Goal: Task Accomplishment & Management: Use online tool/utility

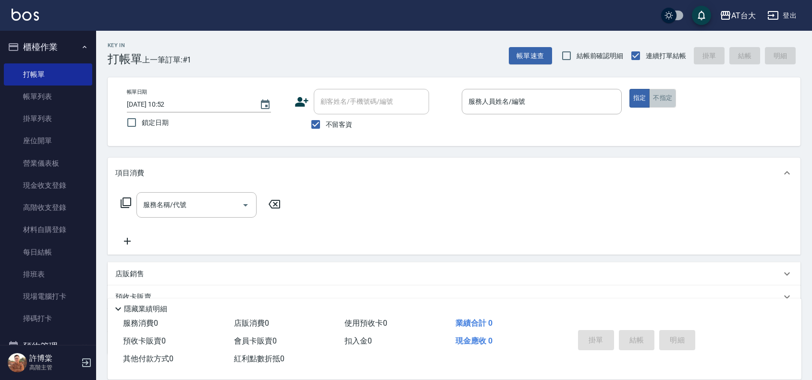
click at [664, 105] on button "不指定" at bounding box center [662, 98] width 27 height 19
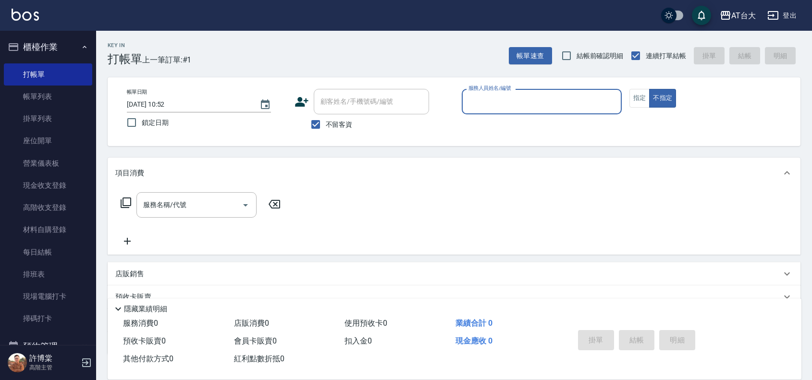
click at [577, 94] on input "服務人員姓名/編號" at bounding box center [541, 101] width 151 height 17
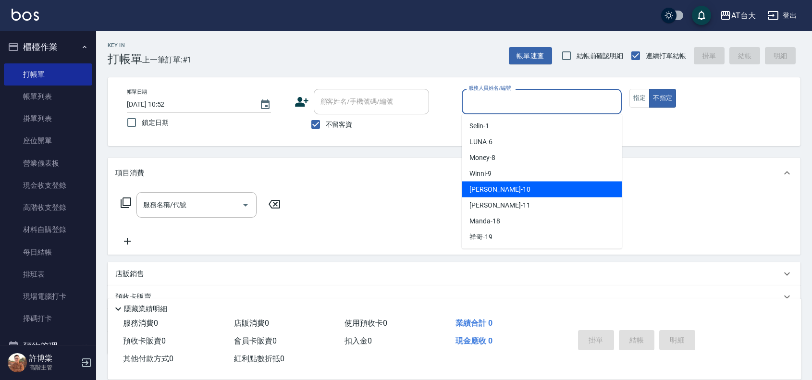
click at [543, 188] on div "JOJO -10" at bounding box center [542, 190] width 160 height 16
type input "JOJO-10"
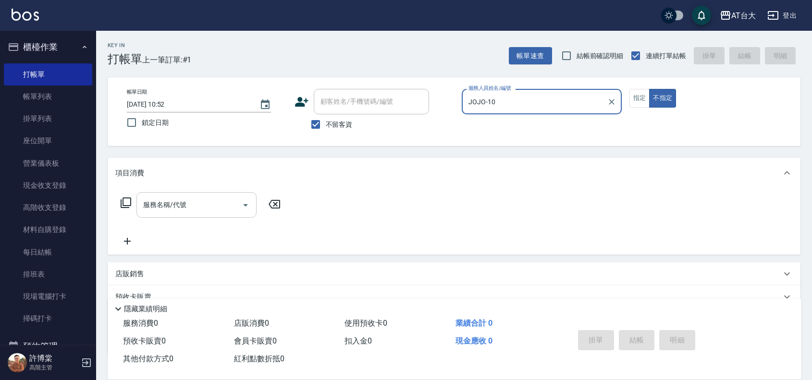
click at [161, 205] on div "服務名稱/代號 服務名稱/代號" at bounding box center [196, 204] width 120 height 25
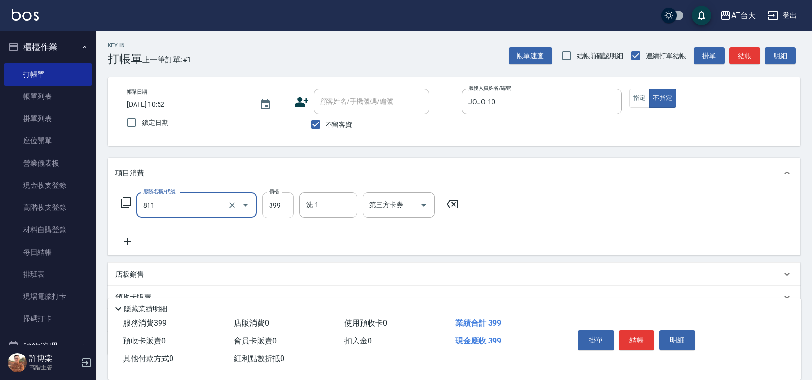
type input "洗+剪(811)"
click at [278, 202] on input "399" at bounding box center [277, 205] width 31 height 26
type input "450"
click at [630, 340] on button "結帳" at bounding box center [637, 340] width 36 height 20
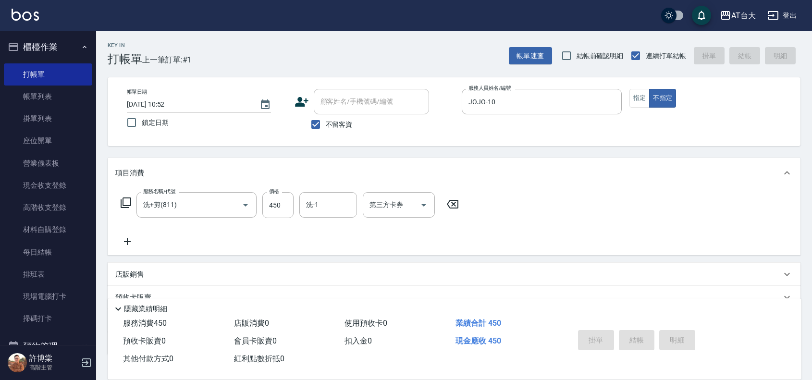
type input "[DATE] 12:11"
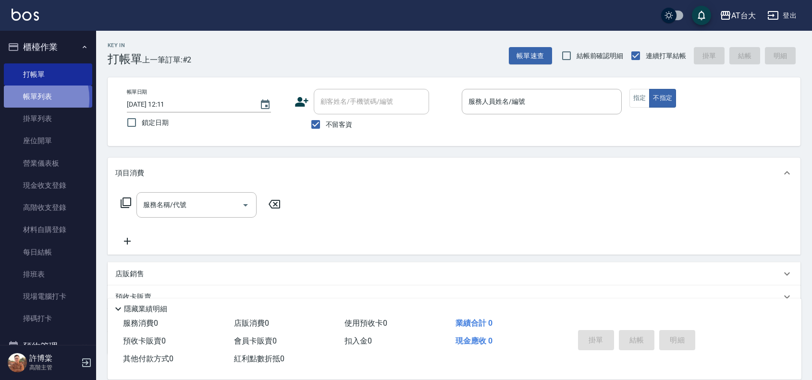
click at [29, 99] on link "帳單列表" at bounding box center [48, 96] width 88 height 22
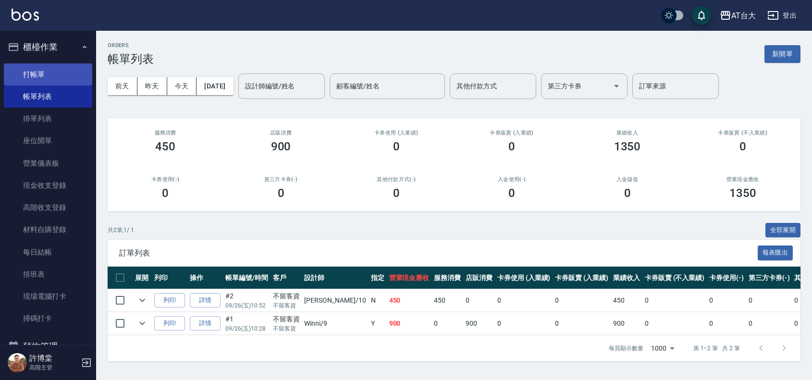
click at [57, 71] on link "打帳單" at bounding box center [48, 74] width 88 height 22
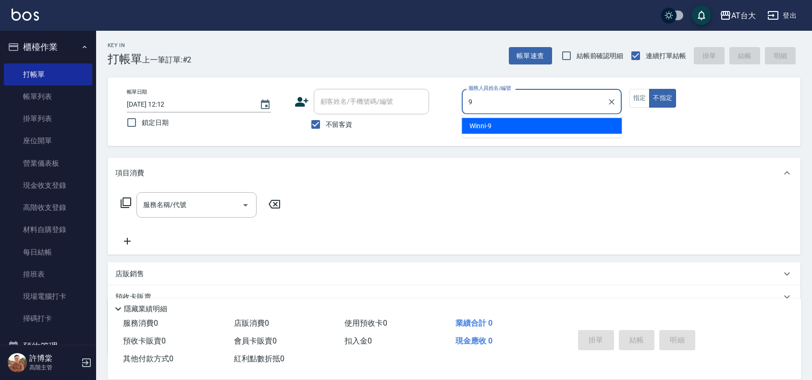
type input "Winni-9"
type button "false"
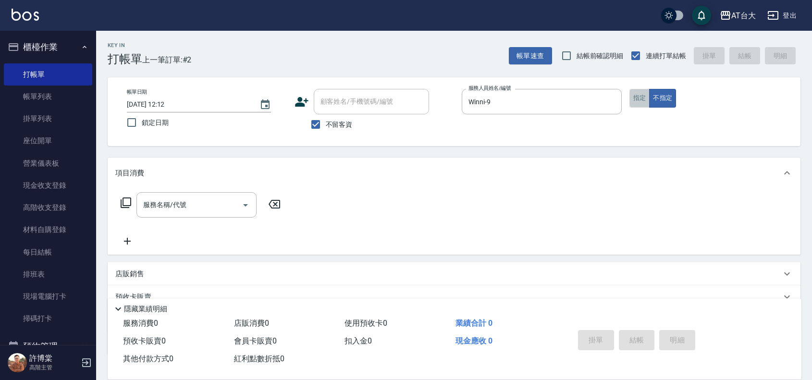
click at [644, 96] on button "指定" at bounding box center [639, 98] width 21 height 19
click at [164, 213] on input "服務名稱/代號" at bounding box center [189, 204] width 97 height 17
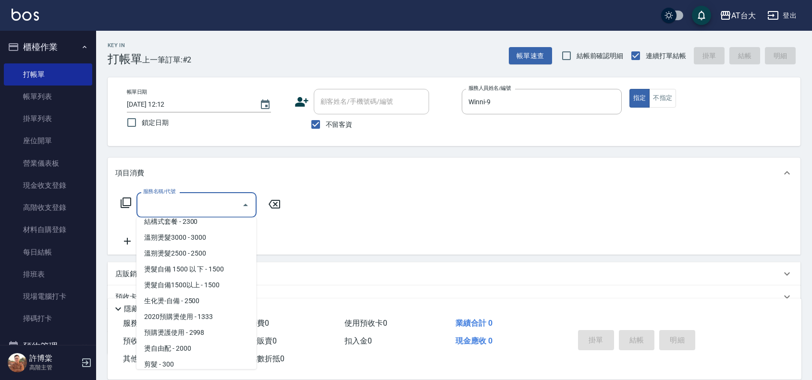
scroll to position [420, 0]
click at [215, 302] on span "生化燙-自備 - 2500" at bounding box center [196, 300] width 120 height 16
type input "生化燙-自備(227)"
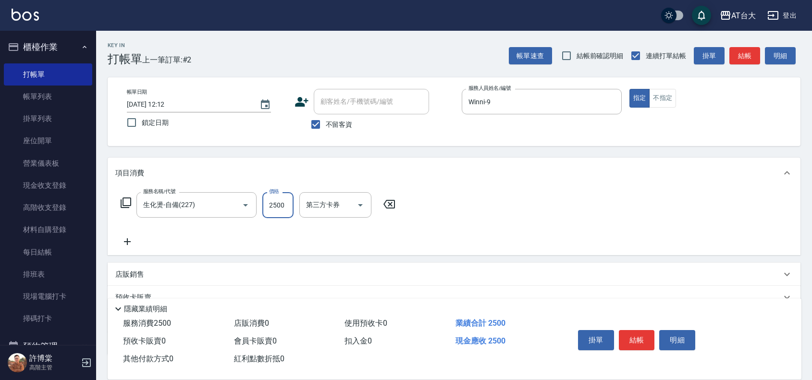
click at [279, 207] on input "2500" at bounding box center [277, 205] width 31 height 26
type input "2199"
click at [635, 343] on button "結帳" at bounding box center [637, 340] width 36 height 20
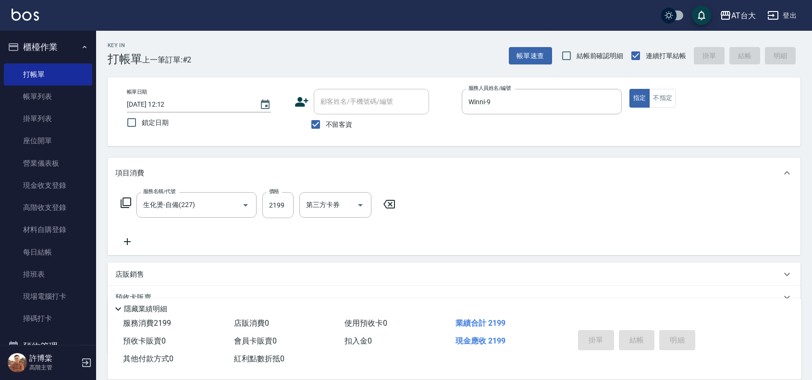
type input "[DATE] 12:19"
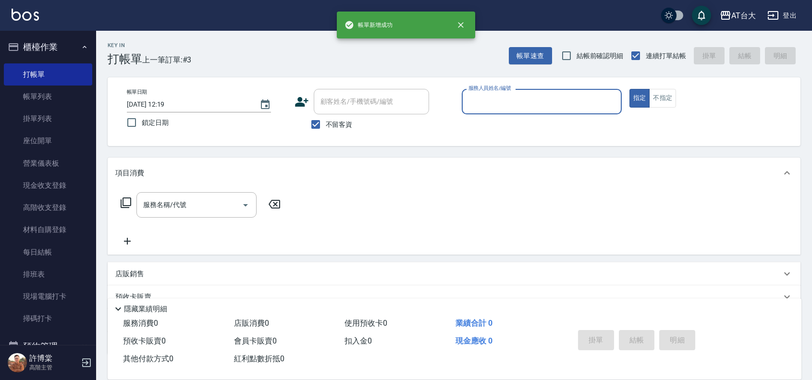
click at [679, 90] on div "指定 不指定" at bounding box center [709, 98] width 160 height 19
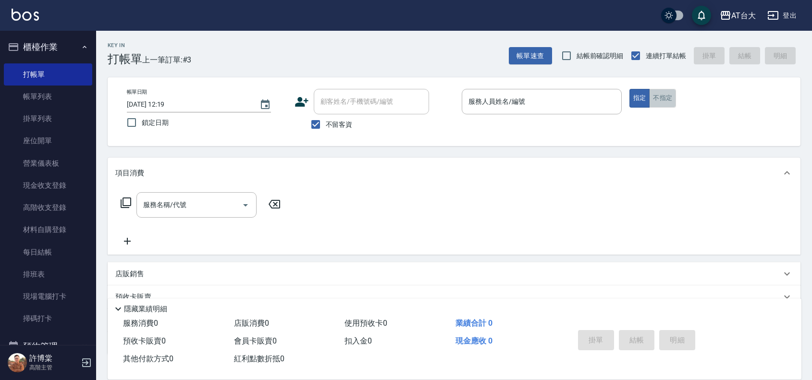
click at [668, 95] on button "不指定" at bounding box center [662, 98] width 27 height 19
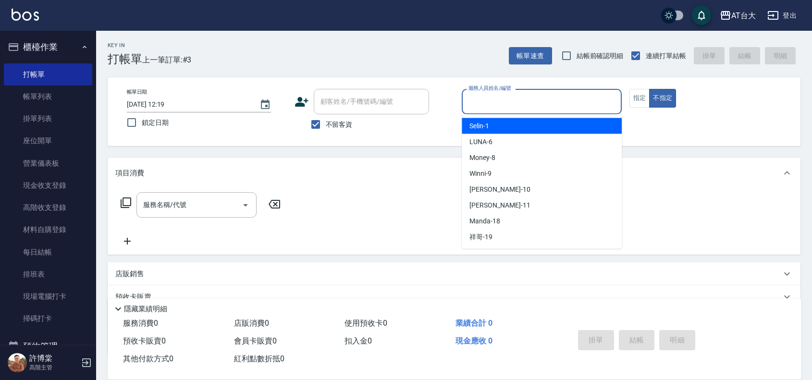
click at [518, 95] on input "服務人員姓名/編號" at bounding box center [541, 101] width 151 height 17
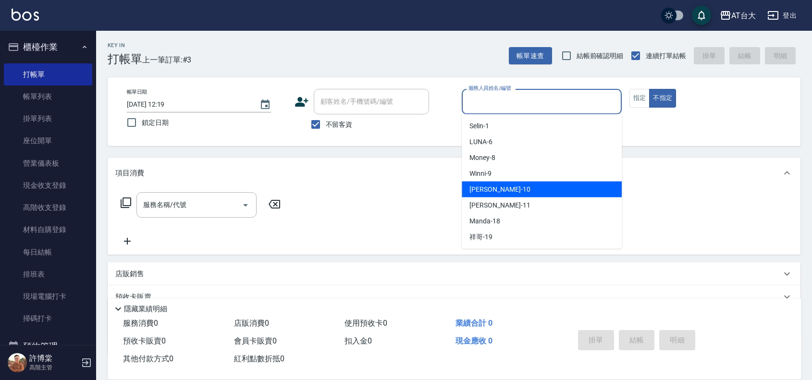
click at [511, 183] on div "JOJO -10" at bounding box center [542, 190] width 160 height 16
type input "JOJO-10"
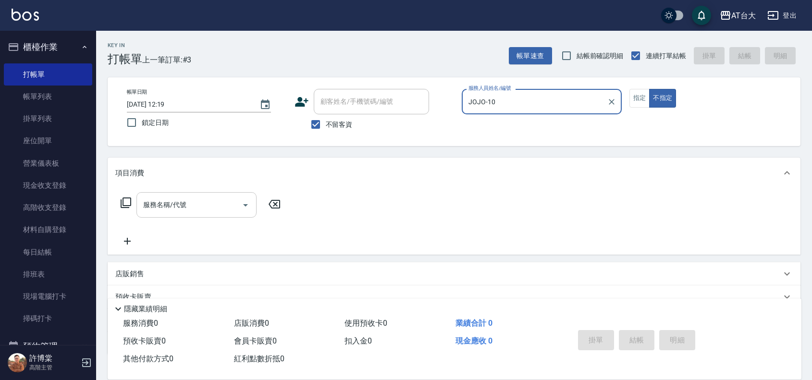
click at [228, 201] on input "服務名稱/代號" at bounding box center [189, 204] width 97 height 17
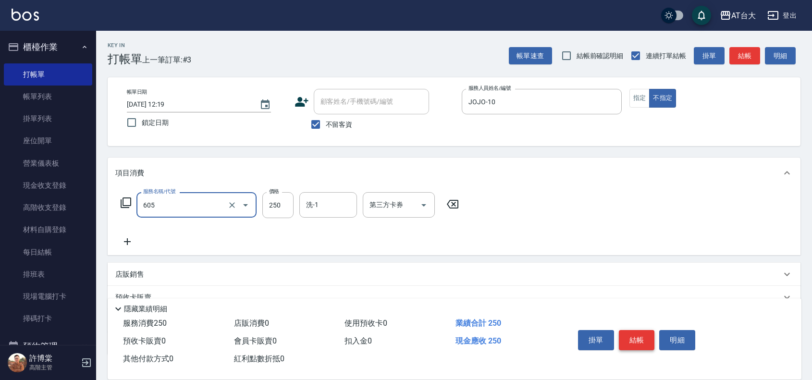
type input "洗髮 (女)(605)"
click at [642, 334] on button "結帳" at bounding box center [637, 340] width 36 height 20
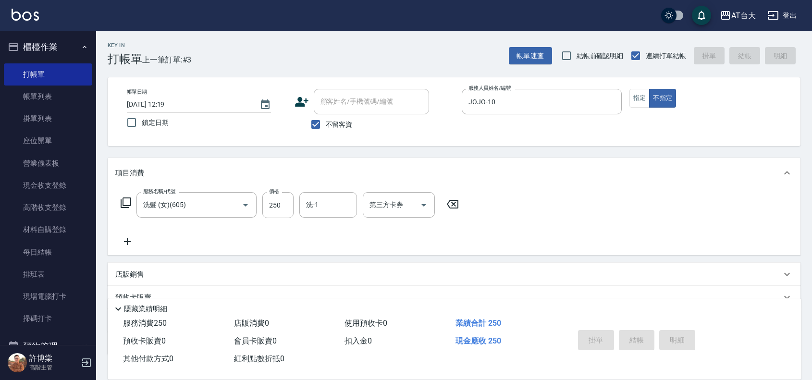
type input "[DATE] 12:34"
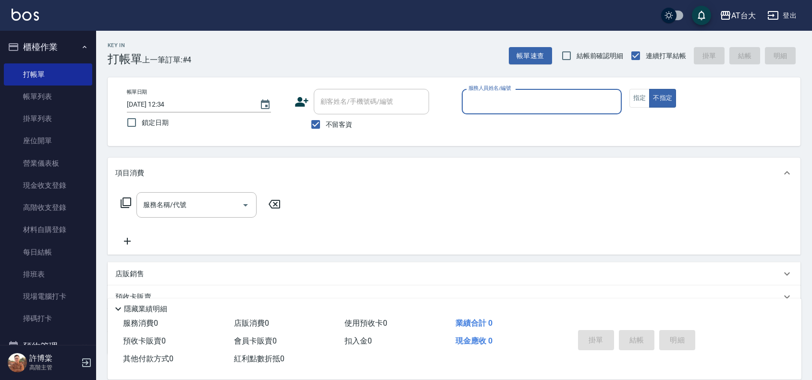
click at [514, 107] on input "服務人員姓名/編號" at bounding box center [541, 101] width 151 height 17
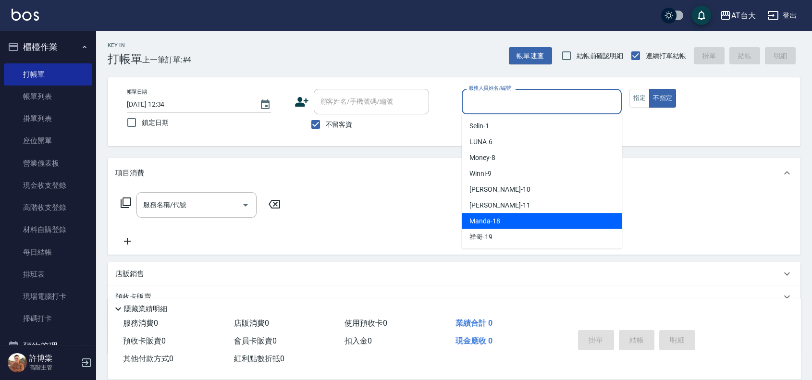
click at [520, 214] on div "Manda -18" at bounding box center [542, 221] width 160 height 16
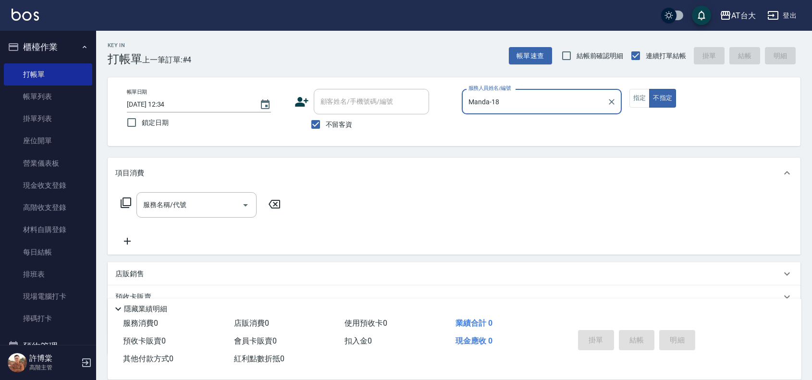
click at [512, 106] on input "Manda-18" at bounding box center [534, 101] width 137 height 17
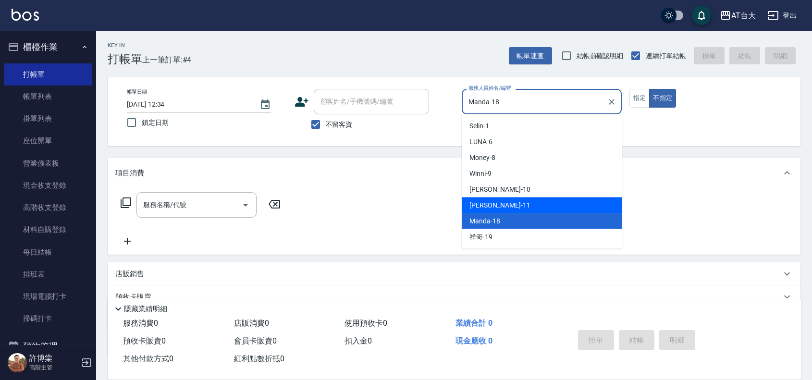
click at [521, 209] on div "[PERSON_NAME] -11" at bounding box center [542, 205] width 160 height 16
type input "[PERSON_NAME]-11"
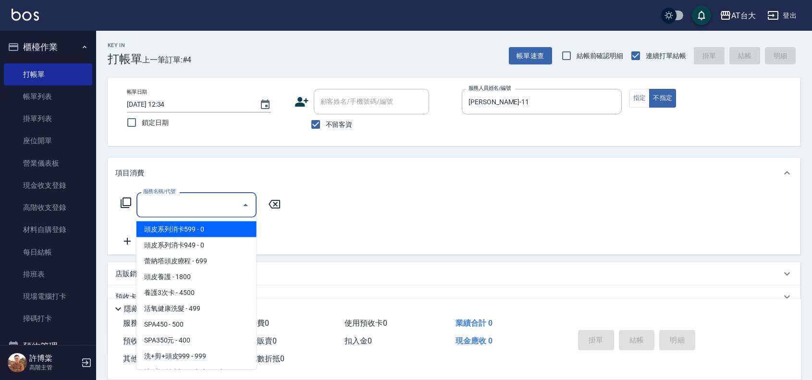
click at [218, 207] on input "服務名稱/代號" at bounding box center [189, 204] width 97 height 17
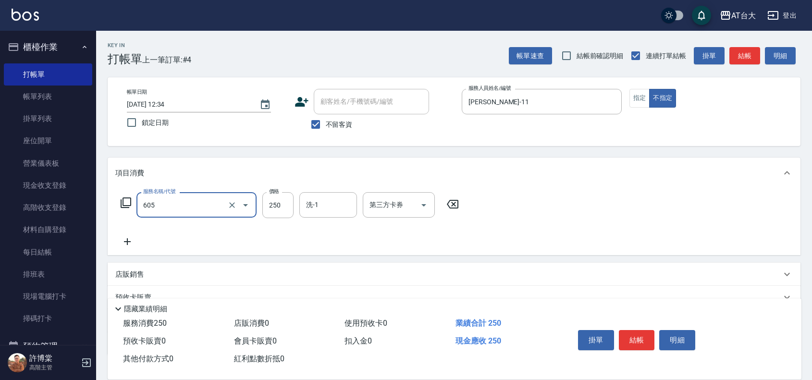
type input "洗髮 (女)(605)"
type input "598"
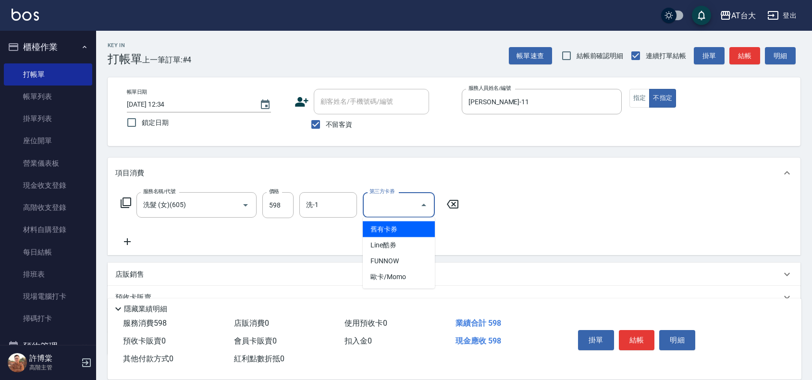
click at [385, 210] on input "第三方卡券" at bounding box center [391, 204] width 49 height 17
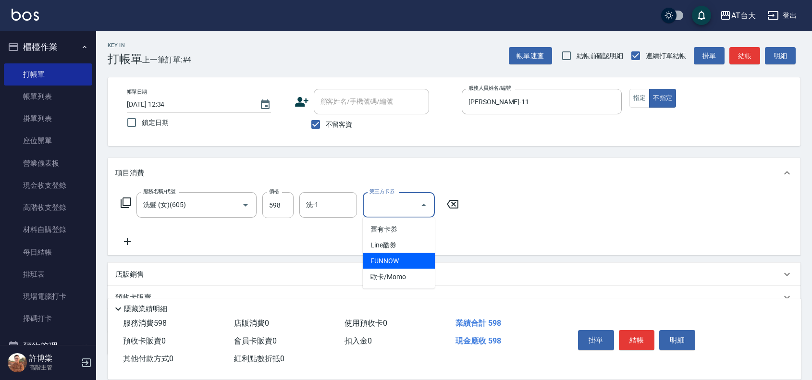
click at [402, 263] on span "FUNNOW" at bounding box center [399, 261] width 72 height 16
type input "FUNNOW"
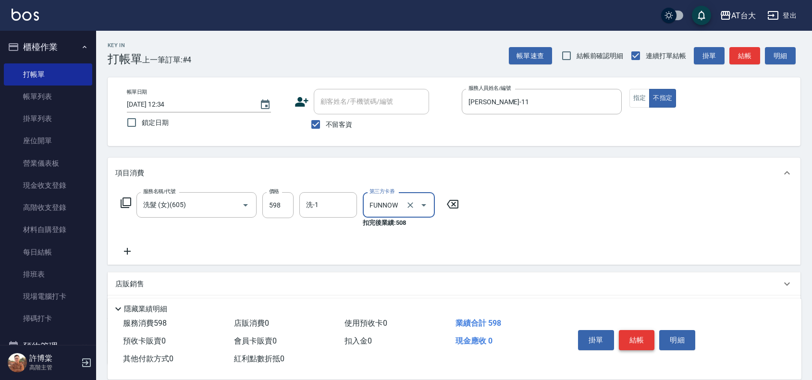
click at [635, 332] on button "結帳" at bounding box center [637, 340] width 36 height 20
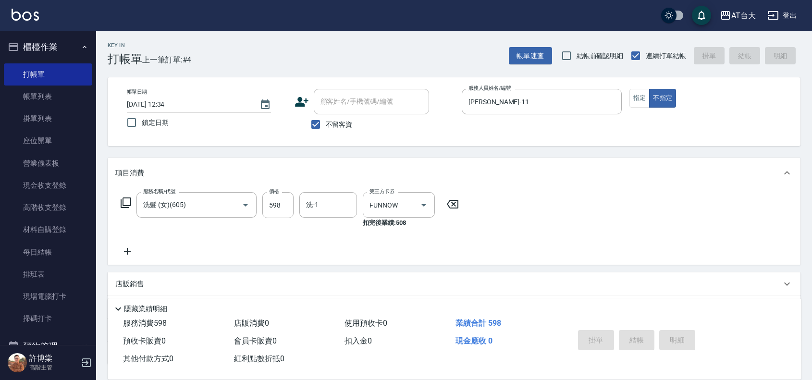
type input "[DATE] 12:42"
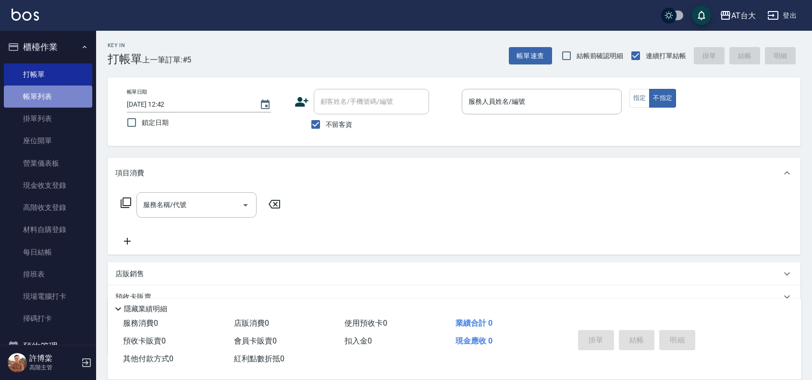
click at [54, 99] on link "帳單列表" at bounding box center [48, 96] width 88 height 22
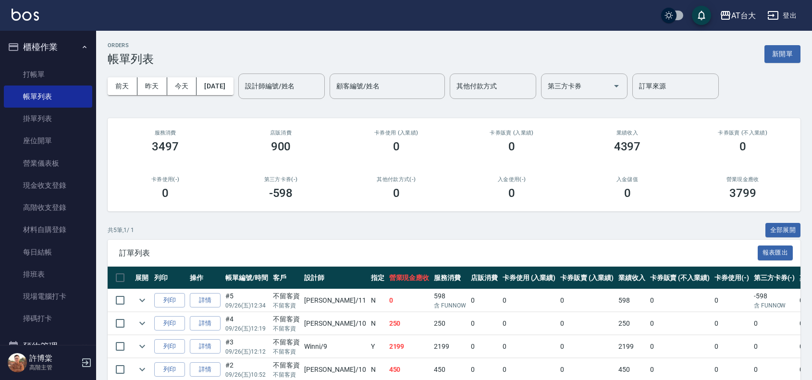
click at [282, 99] on div "[DATE] [DATE] [DATE] [DATE] 設計師編號/姓名 設計師編號/姓名 顧客編號/姓名 顧客編號/姓名 其他付款方式 其他付款方式 第三方…" at bounding box center [454, 86] width 692 height 41
click at [281, 85] on input "設計師編號/姓名" at bounding box center [282, 86] width 78 height 17
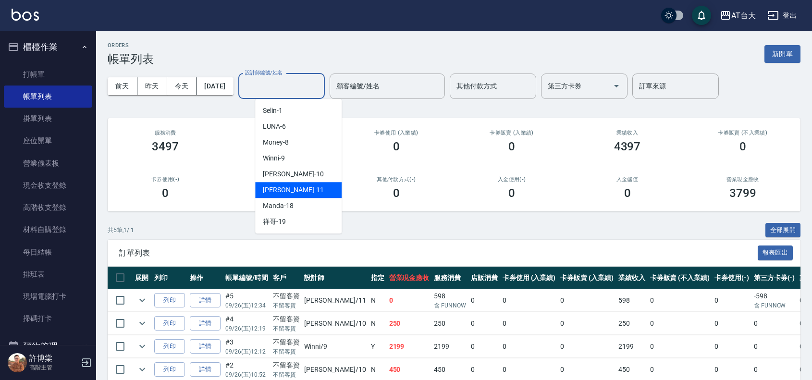
click at [305, 183] on div "[PERSON_NAME] -11" at bounding box center [298, 190] width 86 height 16
type input "[PERSON_NAME]-11"
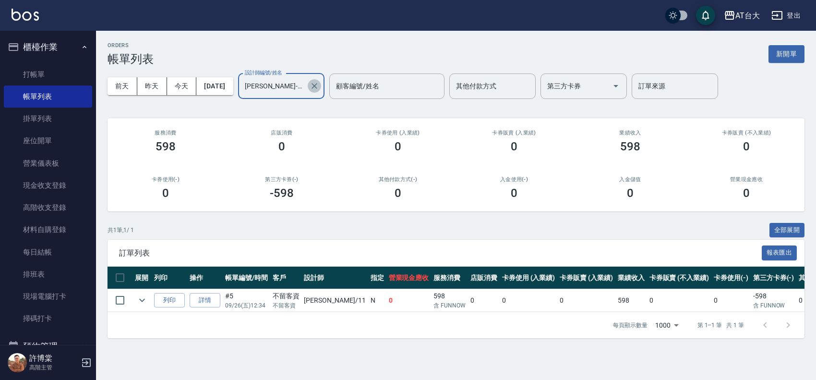
click at [319, 88] on icon "Clear" at bounding box center [315, 86] width 10 height 10
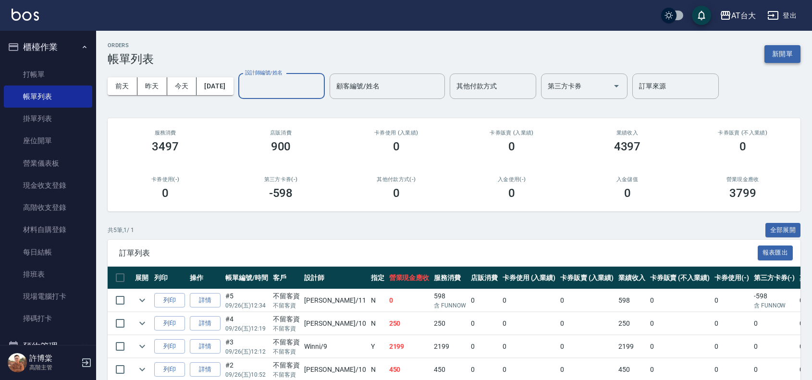
click at [768, 47] on button "新開單" at bounding box center [782, 54] width 36 height 18
